Goal: Task Accomplishment & Management: Manage account settings

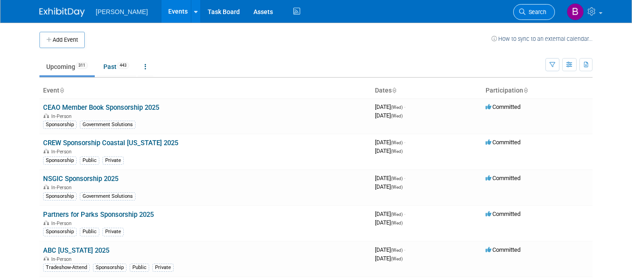
click at [530, 19] on link "Search" at bounding box center [534, 12] width 42 height 16
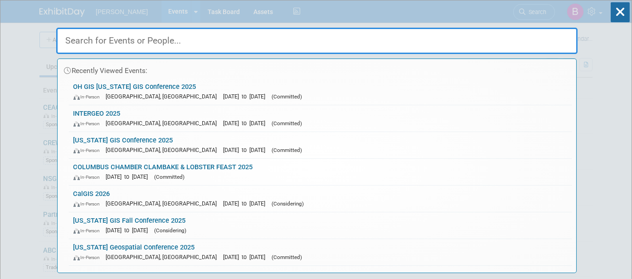
type input "a"
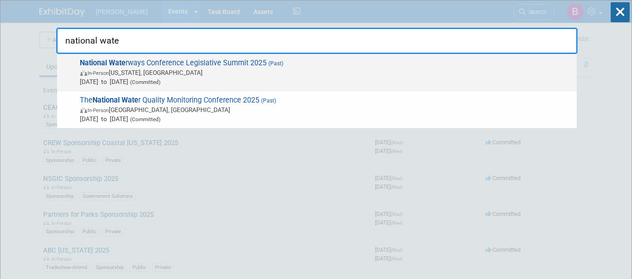
type input "national wate"
click at [498, 54] on div "National Wate rways Conference Legislative Summit 2025 (Past) In-Person [US_STA…" at bounding box center [316, 72] width 519 height 37
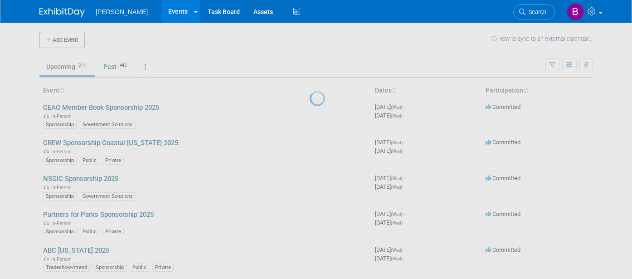
click at [322, 53] on div at bounding box center [315, 139] width 13 height 279
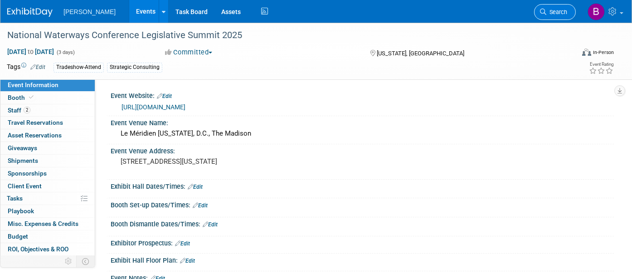
click at [546, 10] on span "Search" at bounding box center [556, 12] width 21 height 7
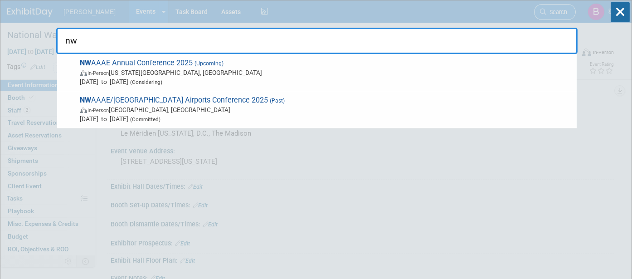
type input "n"
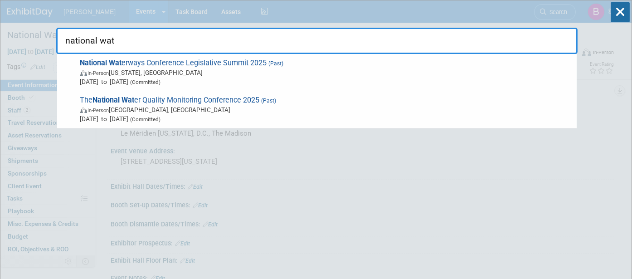
drag, startPoint x: 464, startPoint y: 32, endPoint x: -3, endPoint y: -24, distance: 470.5
click at [0, 0] on html "Woolpert Events Add Event Bulk Upload Events Shareable Event Boards Recently Vi…" at bounding box center [316, 139] width 632 height 279
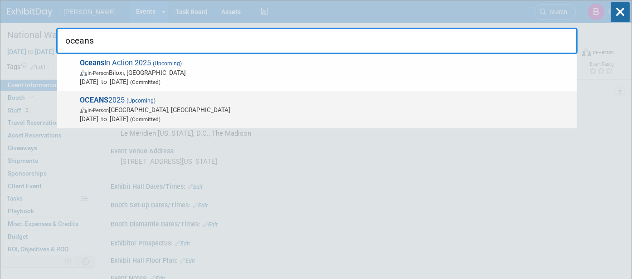
type input "oceans"
click at [125, 114] on span "Sep 29, 2025 to Oct 2, 2025 (Committed)" at bounding box center [326, 118] width 492 height 9
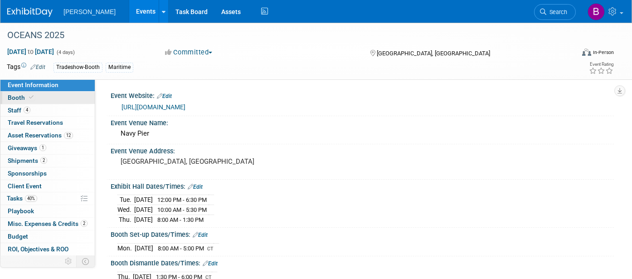
click at [23, 96] on span "Booth" at bounding box center [22, 97] width 28 height 7
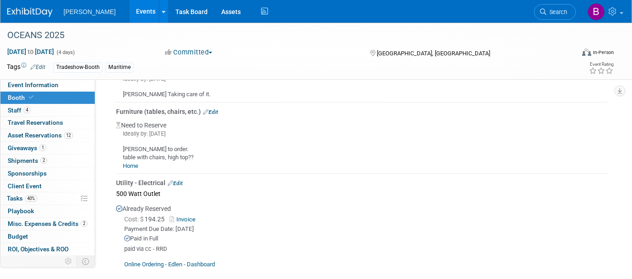
scroll to position [352, 0]
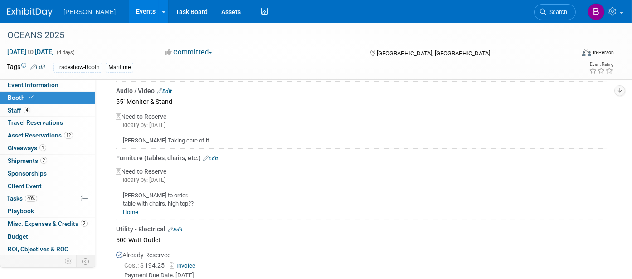
click at [214, 158] on link "Edit" at bounding box center [210, 158] width 15 height 6
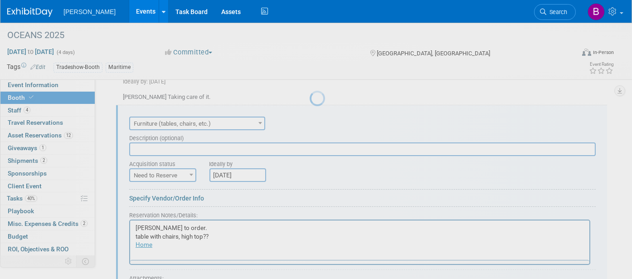
scroll to position [0, 0]
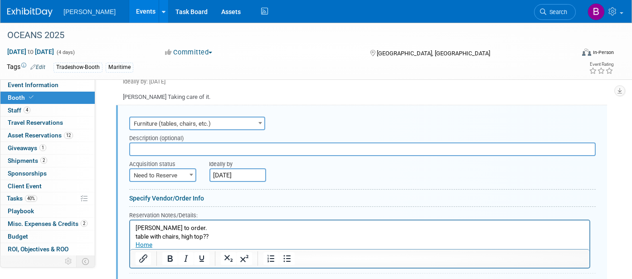
click at [180, 171] on span "Need to Reserve" at bounding box center [162, 175] width 65 height 13
select select "2"
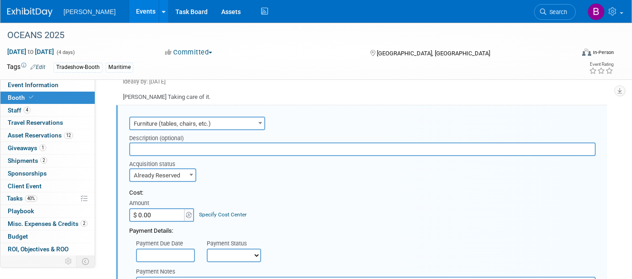
click at [167, 209] on input "$ 0.00" at bounding box center [157, 215] width 57 height 14
paste input "2,880.24"
type input "$ 2,880.24"
click at [224, 211] on link "Specify Cost Center" at bounding box center [223, 214] width 48 height 6
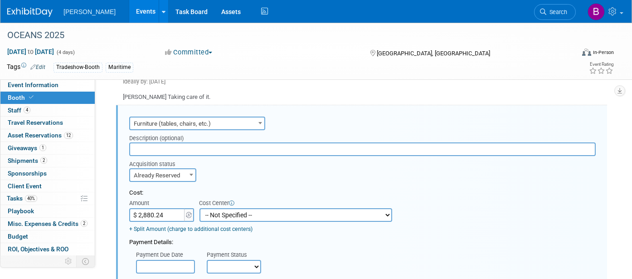
click at [247, 213] on select "-- Not Specified -- Advisory Services - Expenses_1001.502 Aerial Acquisition - …" at bounding box center [295, 215] width 193 height 14
select select "18966249"
click at [199, 208] on select "-- Not Specified -- Advisory Services - Expenses_1001.502 Aerial Acquisition - …" at bounding box center [295, 215] width 193 height 14
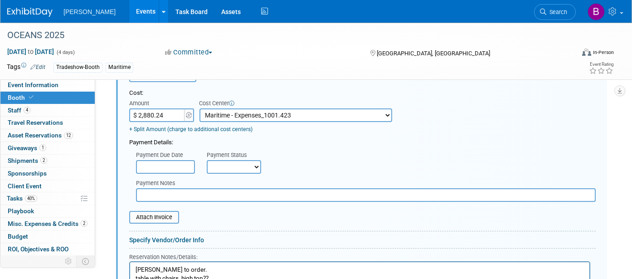
scroll to position [496, 0]
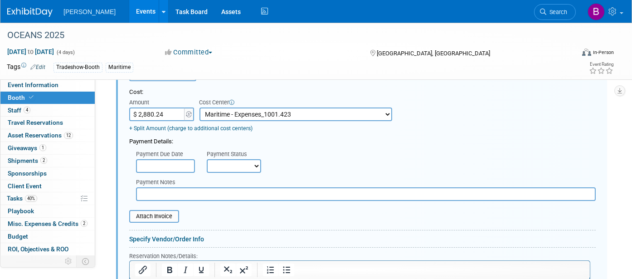
click at [243, 163] on select "Not Paid Yet Partially Paid Paid in Full" at bounding box center [234, 166] width 54 height 14
select select "1"
click at [207, 159] on select "Not Paid Yet Partially Paid Paid in Full" at bounding box center [234, 166] width 54 height 14
click at [195, 191] on input "text" at bounding box center [365, 194] width 459 height 14
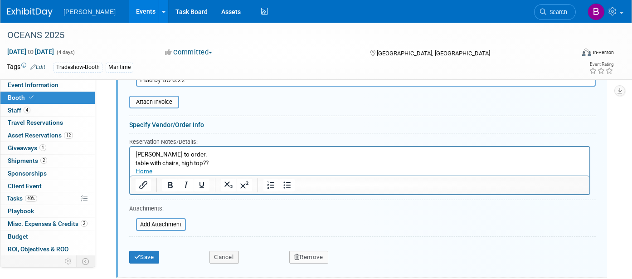
scroll to position [647, 0]
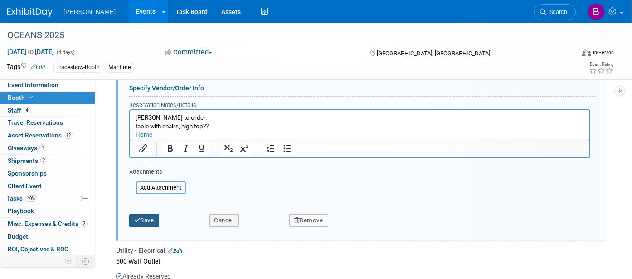
type input "Paid by BO 8.22"
click at [145, 214] on button "Save" at bounding box center [144, 220] width 30 height 13
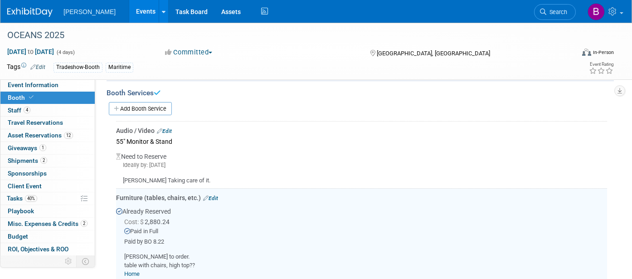
scroll to position [295, 0]
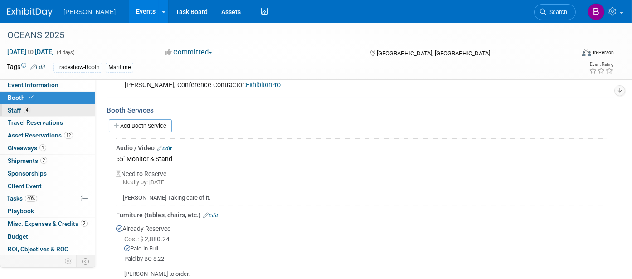
click at [7, 104] on link "4 Staff 4" at bounding box center [47, 110] width 94 height 12
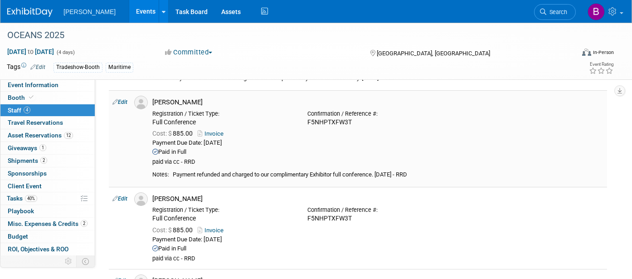
scroll to position [101, 0]
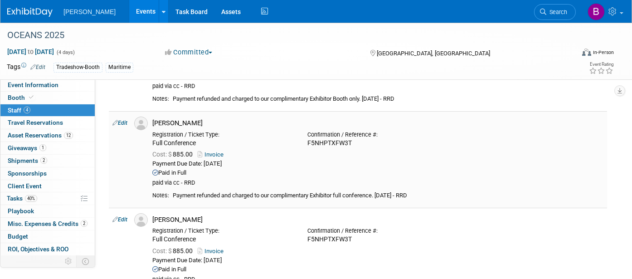
click at [121, 120] on link "Edit" at bounding box center [119, 123] width 15 height 6
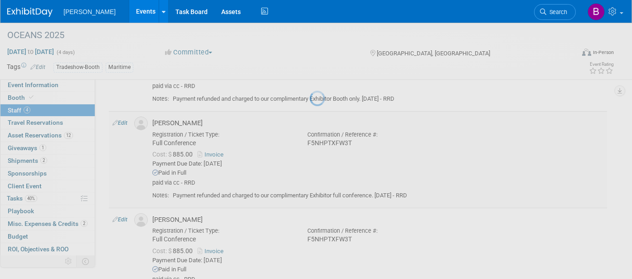
select select "cad46437-03a9-47d4-9e89-e64c9867a4e5"
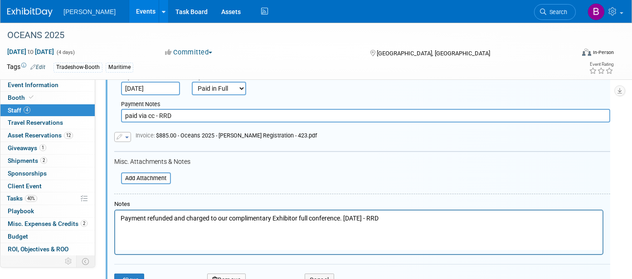
scroll to position [411, 0]
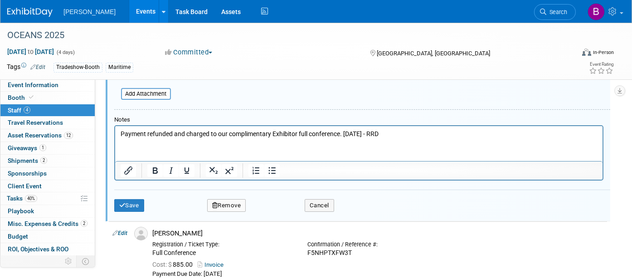
type input "$ 885.00"
click at [120, 132] on p "Payment refunded and charged to our complimentary Exhibitor full conference. 8.…" at bounding box center [358, 133] width 477 height 9
click at [145, 132] on p "$885.00Payment refunded and charged to our complimentary Exhibitor full confere…" at bounding box center [358, 133] width 477 height 9
click at [132, 193] on div "Save Remove Cancel" at bounding box center [362, 203] width 496 height 29
click at [133, 200] on button "Save" at bounding box center [129, 205] width 30 height 13
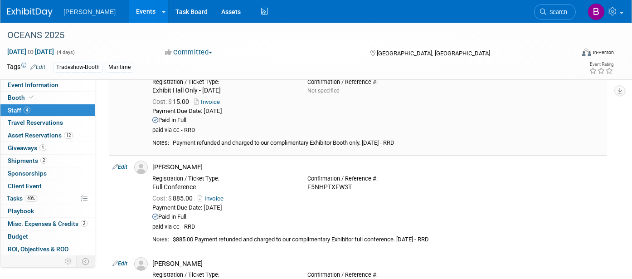
scroll to position [6, 0]
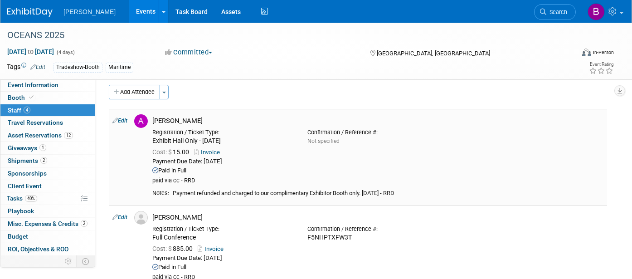
click at [124, 119] on link "Edit" at bounding box center [119, 120] width 15 height 6
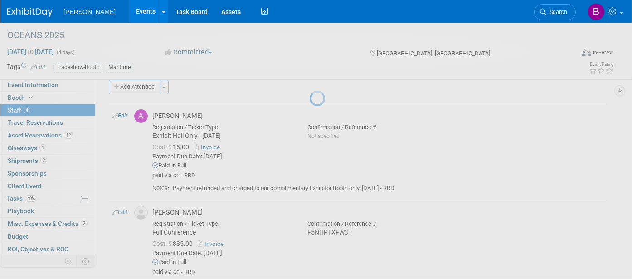
select select "8a7ecb29-3526-432f-977d-833cb18a83cb"
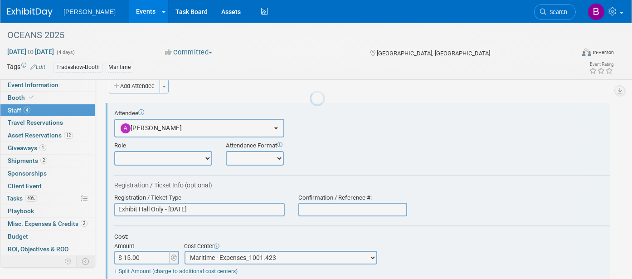
scroll to position [0, 0]
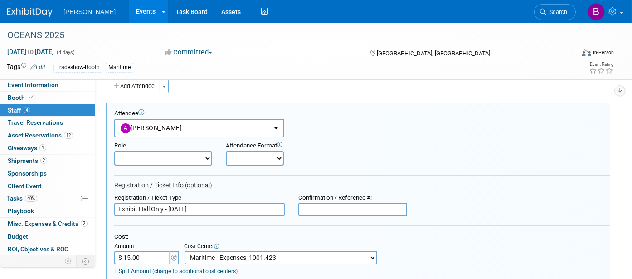
click at [161, 251] on input "$ 15.00" at bounding box center [142, 258] width 57 height 14
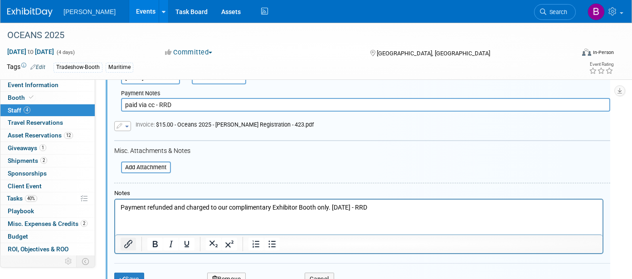
scroll to position [264, 0]
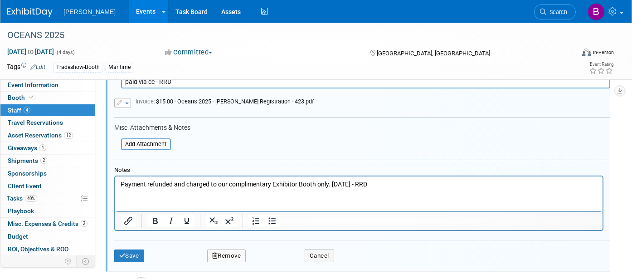
type input "$"
type input "$ 0.00"
click at [122, 185] on p "Payment refunded and charged to our complimentary Exhibitor Booth only. 8.18.25…" at bounding box center [358, 183] width 477 height 9
click at [140, 184] on p "$15.00Payment refunded and charged to our complimentary Exhibitor Booth only. 8…" at bounding box center [358, 183] width 477 height 9
click at [147, 240] on div "Save Remove Cancel" at bounding box center [362, 254] width 496 height 29
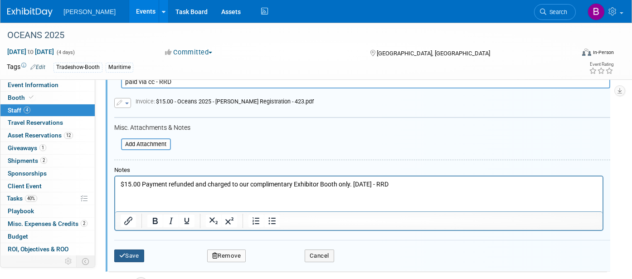
click at [142, 251] on button "Save" at bounding box center [129, 255] width 30 height 13
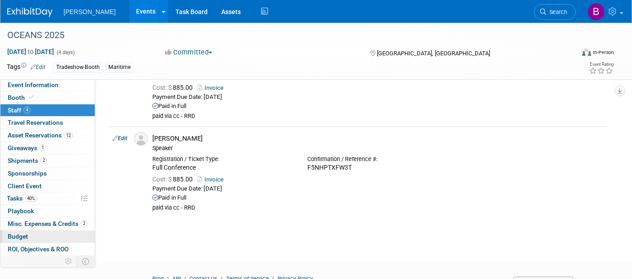
click at [29, 231] on link "Budget" at bounding box center [47, 236] width 94 height 12
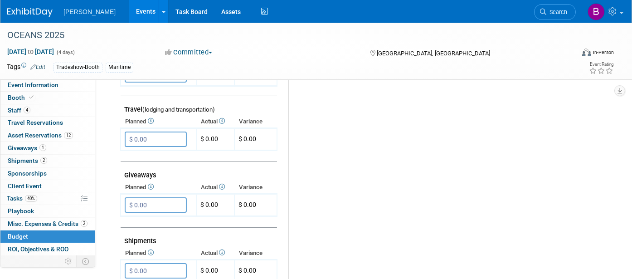
scroll to position [453, 0]
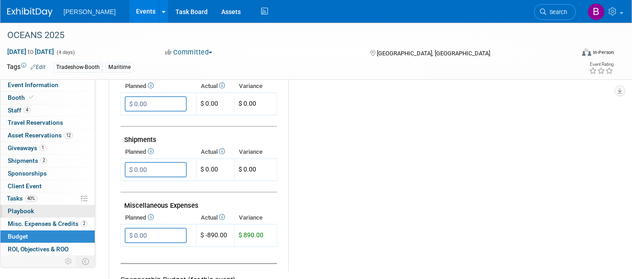
click at [59, 214] on link "0 Playbook 0" at bounding box center [47, 211] width 94 height 12
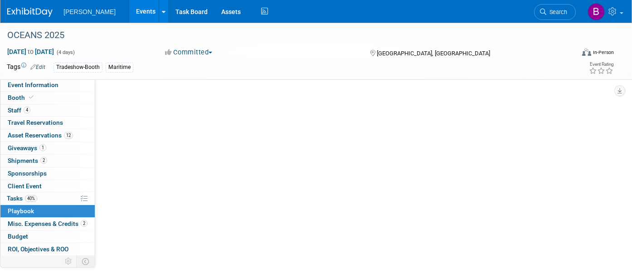
scroll to position [0, 0]
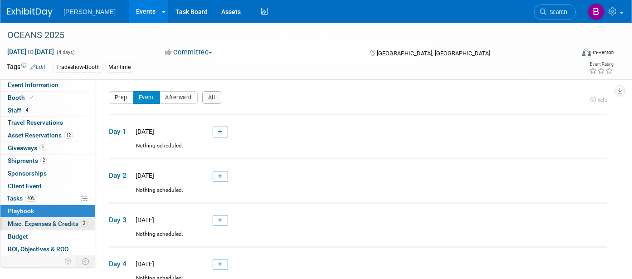
click at [64, 226] on link "2 Misc. Expenses & Credits 2" at bounding box center [47, 224] width 94 height 12
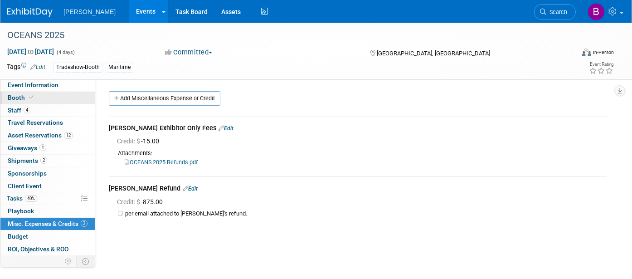
click at [17, 99] on span "Booth" at bounding box center [22, 97] width 28 height 7
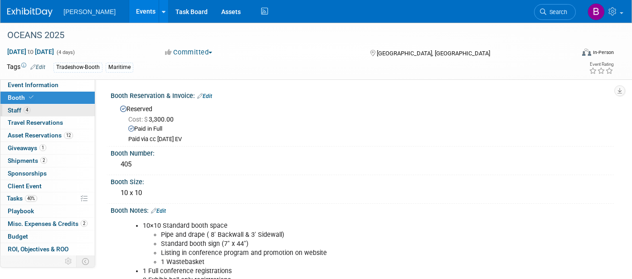
click at [36, 105] on link "4 Staff 4" at bounding box center [47, 110] width 94 height 12
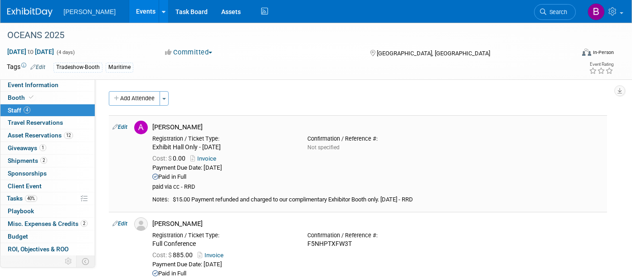
click at [123, 121] on td "Edit" at bounding box center [120, 163] width 22 height 97
click at [124, 128] on link "Edit" at bounding box center [119, 127] width 15 height 6
select select "8a7ecb29-3526-432f-977d-833cb18a83cb"
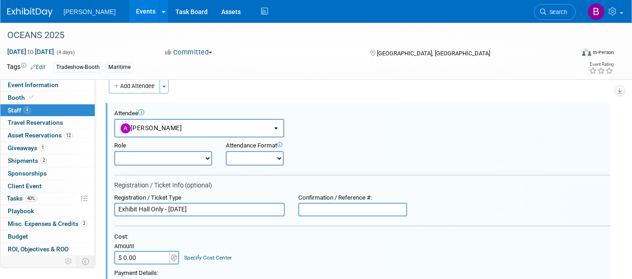
click at [160, 157] on select "Demonstrator Host Planner Presenter Sales Representative Set-up/Dismantle Crew …" at bounding box center [163, 158] width 98 height 15
click at [257, 203] on input "Exhibit Hall Only - Thursday, October 2" at bounding box center [199, 210] width 170 height 14
click at [129, 246] on div "Amount" at bounding box center [147, 246] width 66 height 8
click at [134, 251] on input "$ 0.00" at bounding box center [142, 258] width 57 height 14
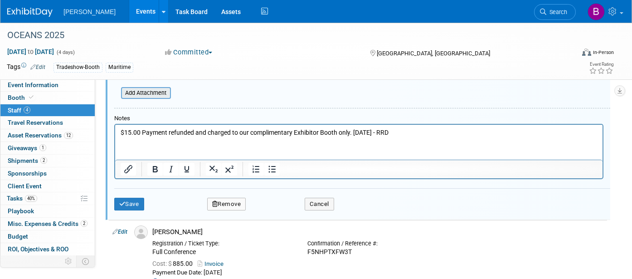
scroll to position [314, 0]
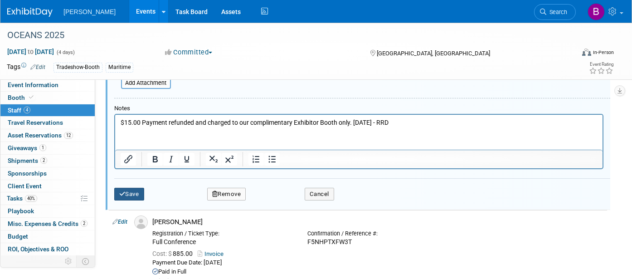
type input "$ 15.00"
click at [120, 195] on button "Save" at bounding box center [129, 194] width 30 height 13
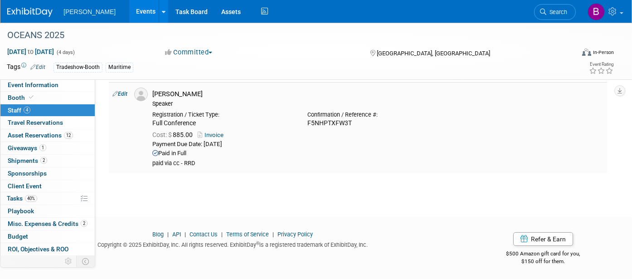
scroll to position [107, 0]
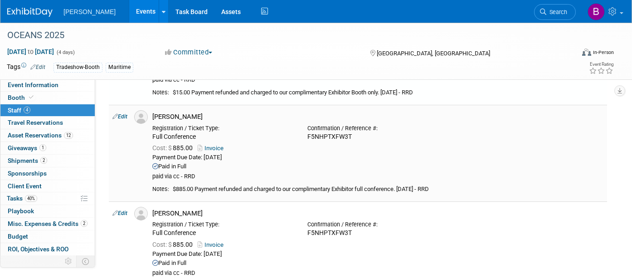
click at [123, 114] on link "Edit" at bounding box center [119, 116] width 15 height 6
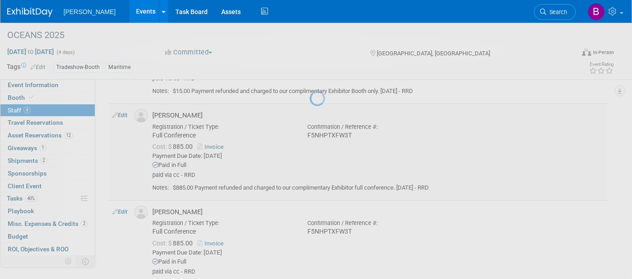
select select "cad46437-03a9-47d4-9e89-e64c9867a4e5"
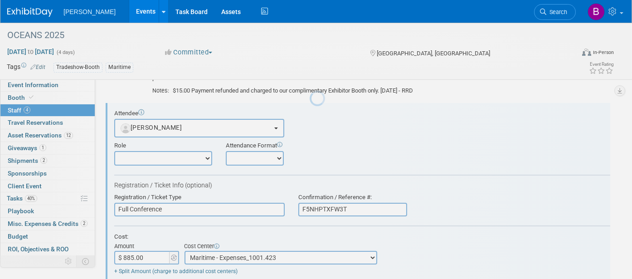
scroll to position [0, 0]
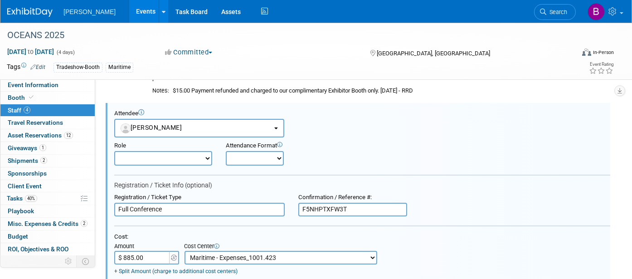
click at [143, 252] on input "$ 885.00" at bounding box center [142, 258] width 57 height 14
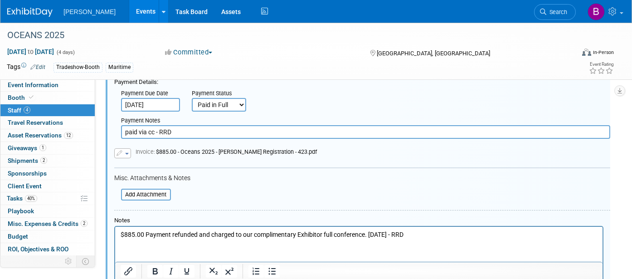
scroll to position [411, 0]
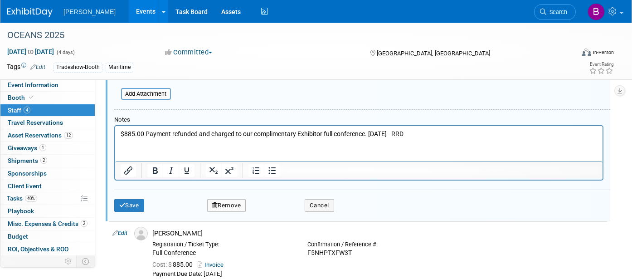
click at [111, 191] on div "Attendee <img src="https://www.exhibitday.com/Images/Unassigned-User-Icon.png" …" at bounding box center [358, 11] width 504 height 420
click at [121, 202] on icon "submit" at bounding box center [122, 205] width 6 height 6
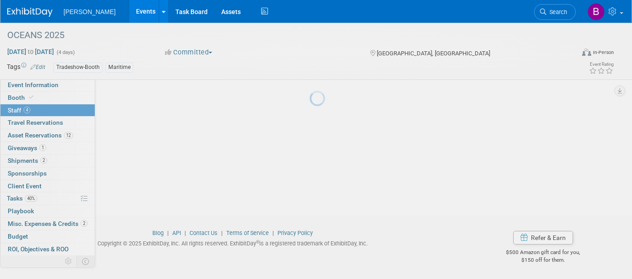
scroll to position [308, 0]
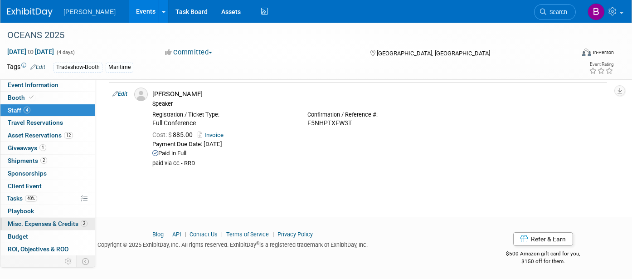
click at [44, 222] on span "Misc. Expenses & Credits 2" at bounding box center [48, 223] width 80 height 7
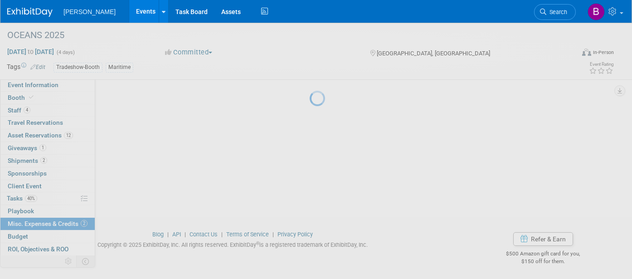
scroll to position [0, 0]
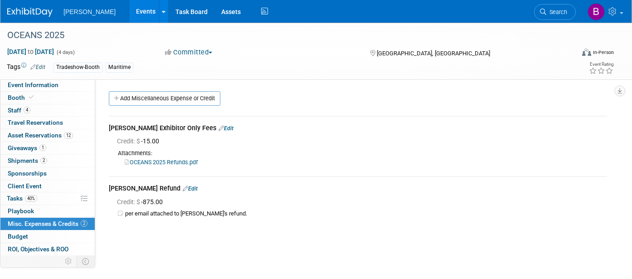
click at [117, 213] on icon at bounding box center [121, 213] width 8 height 6
click at [120, 213] on icon at bounding box center [121, 213] width 8 height 6
click at [145, 160] on link "OCEANS 2025 Refunds.pdf" at bounding box center [161, 162] width 73 height 7
click at [44, 233] on link "Budget" at bounding box center [47, 236] width 94 height 12
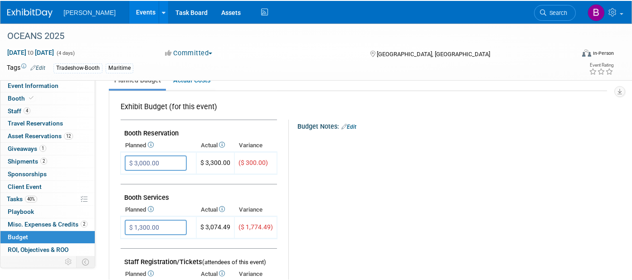
scroll to position [287, 0]
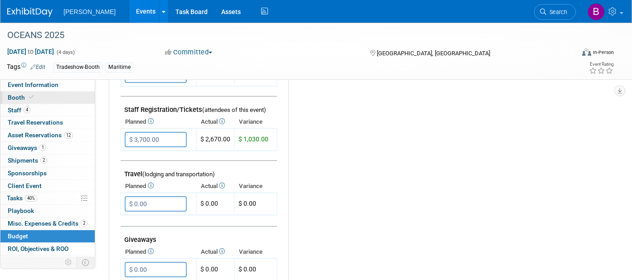
click at [27, 102] on link "Booth" at bounding box center [47, 98] width 94 height 12
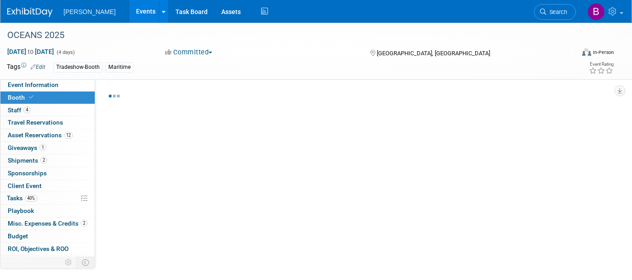
click at [27, 102] on link "Booth" at bounding box center [47, 98] width 94 height 12
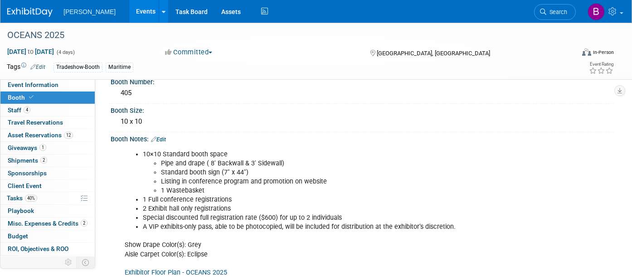
scroll to position [101, 0]
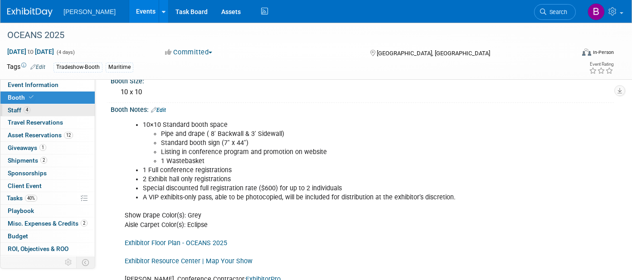
click at [66, 111] on link "4 Staff 4" at bounding box center [47, 110] width 94 height 12
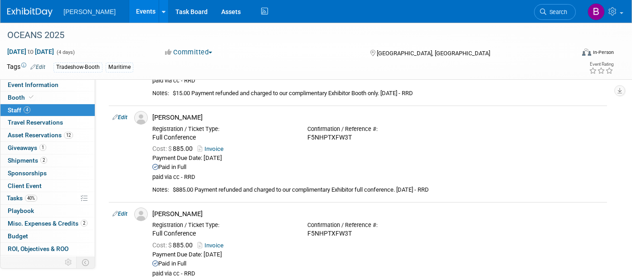
scroll to position [151, 0]
